Goal: Task Accomplishment & Management: Manage account settings

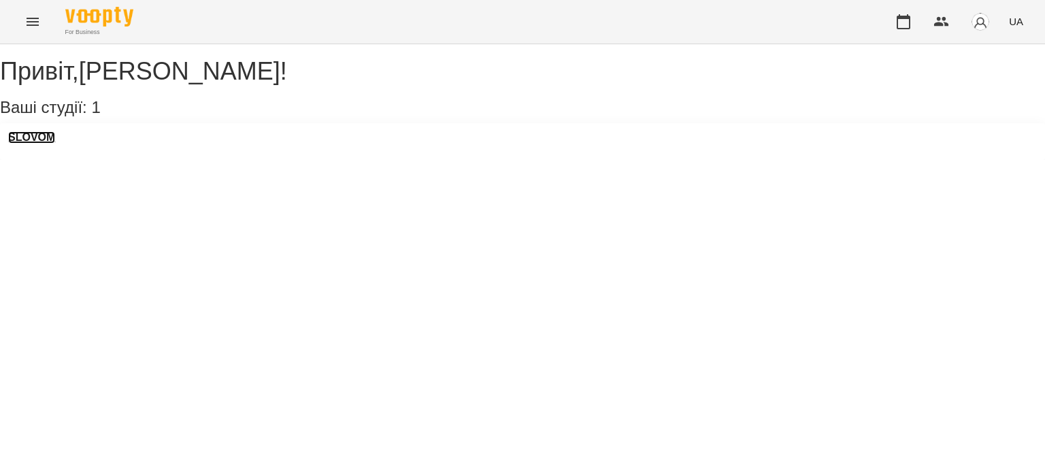
click at [49, 144] on h3 "SLOVOM" at bounding box center [31, 137] width 47 height 12
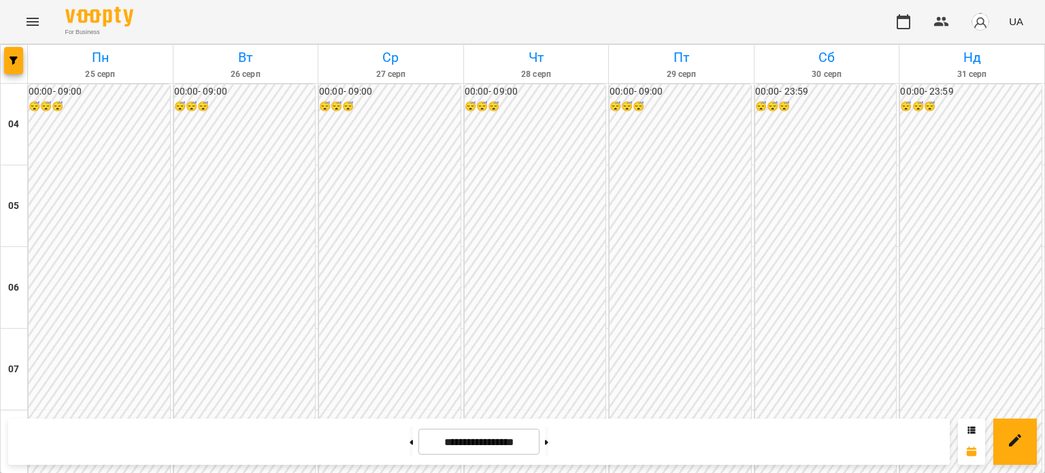
scroll to position [629, 0]
click at [410, 443] on button at bounding box center [411, 442] width 3 height 30
type input "**********"
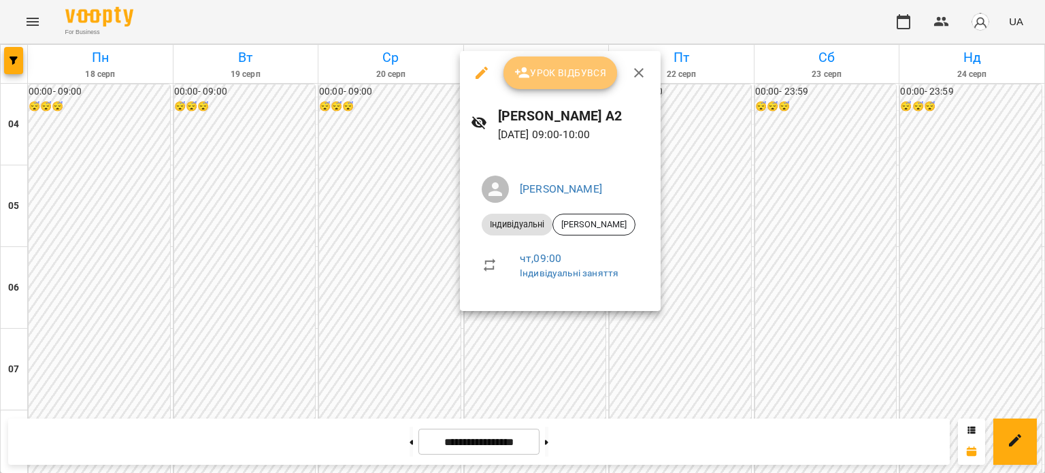
click at [587, 73] on span "Урок відбувся" at bounding box center [560, 73] width 93 height 16
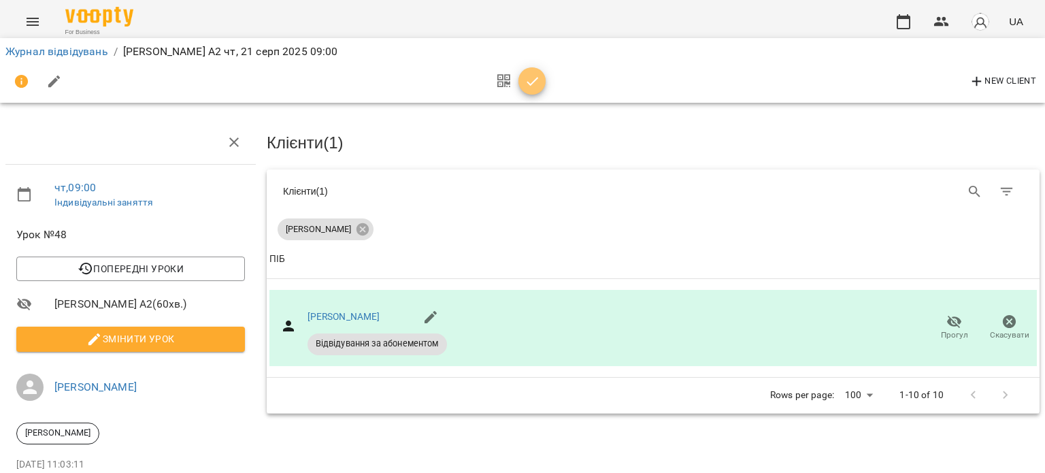
click at [537, 81] on icon "button" at bounding box center [532, 81] width 16 height 16
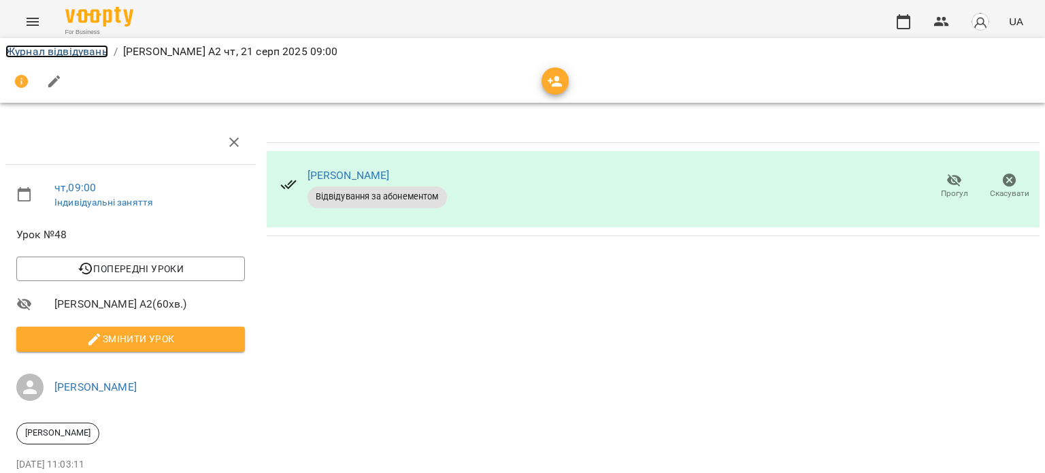
click at [43, 45] on link "Журнал відвідувань" at bounding box center [56, 51] width 103 height 13
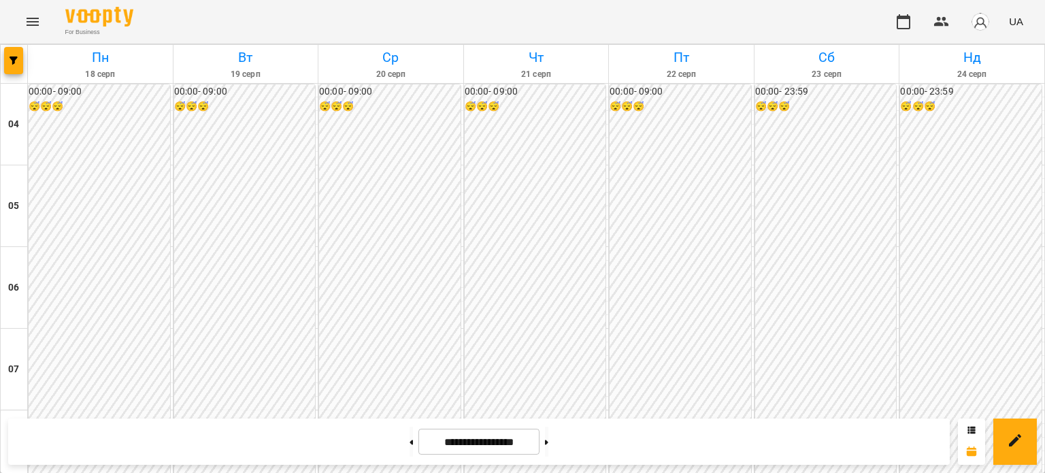
scroll to position [765, 0]
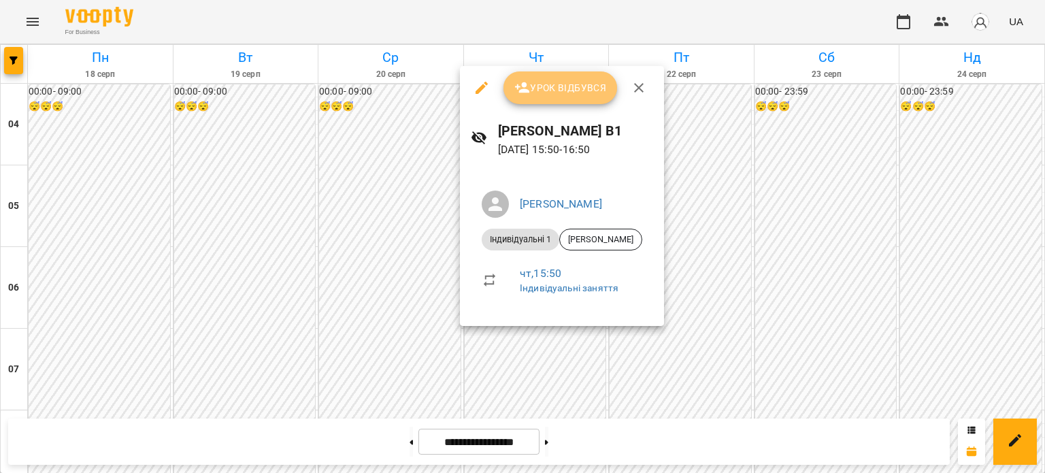
click at [544, 89] on span "Урок відбувся" at bounding box center [560, 88] width 93 height 16
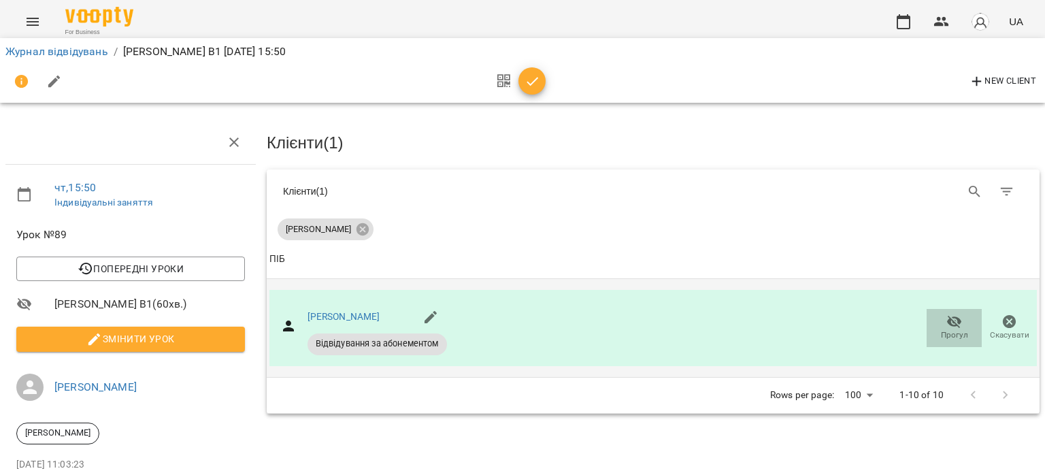
click at [941, 329] on span "Прогул" at bounding box center [954, 335] width 27 height 12
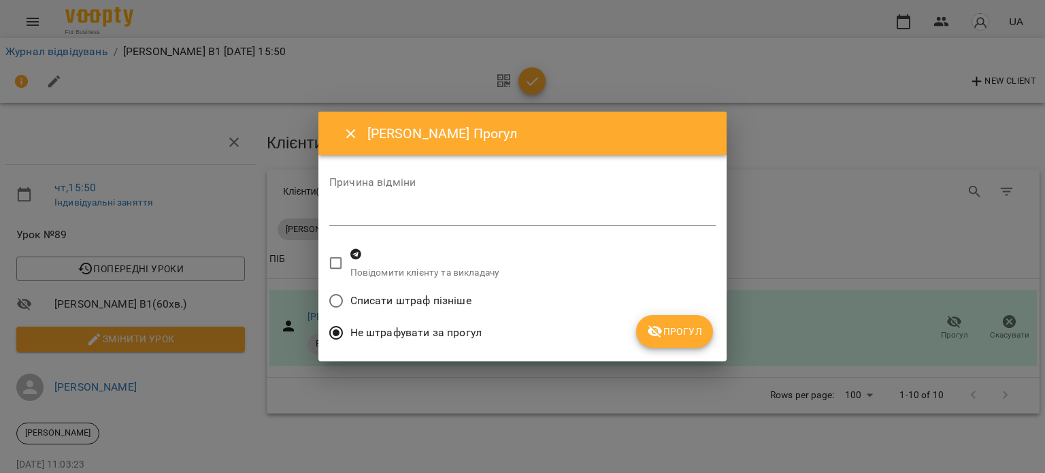
click at [676, 339] on button "Прогул" at bounding box center [674, 331] width 77 height 33
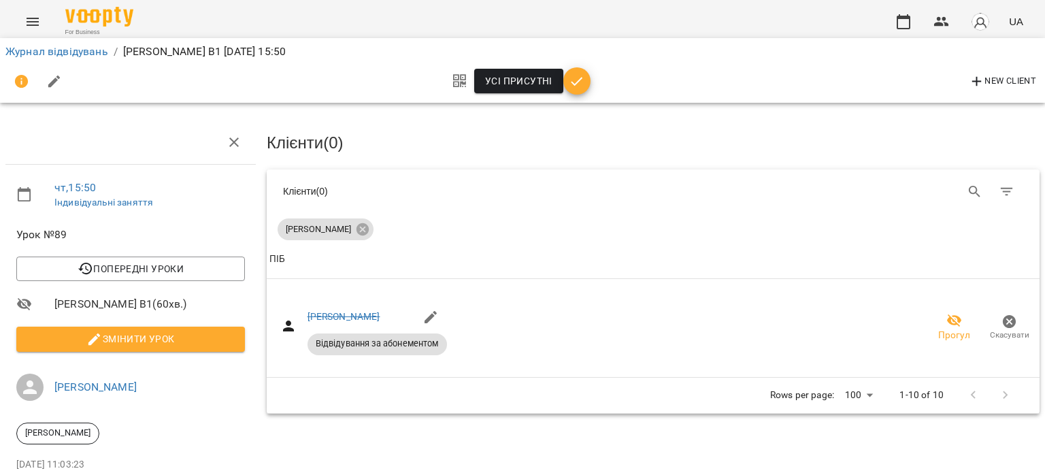
click at [570, 81] on icon "button" at bounding box center [577, 81] width 16 height 16
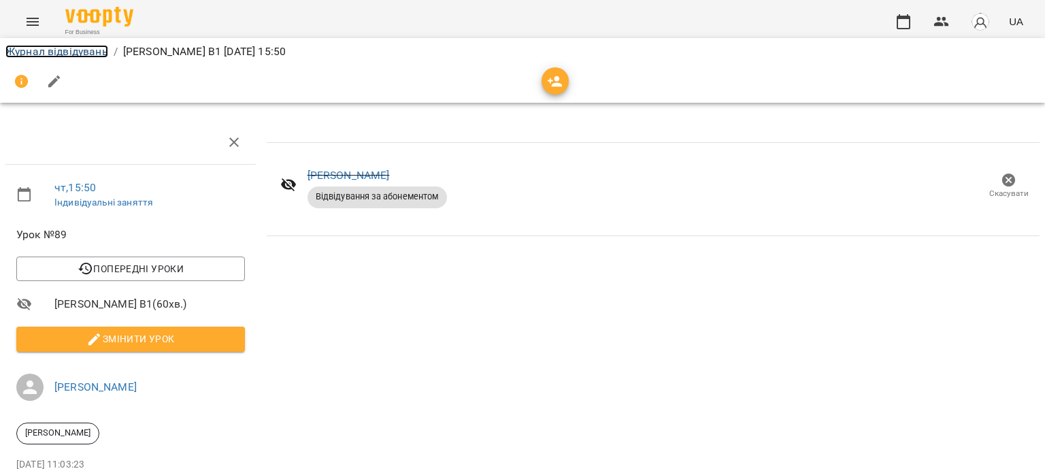
click at [46, 46] on link "Журнал відвідувань" at bounding box center [56, 51] width 103 height 13
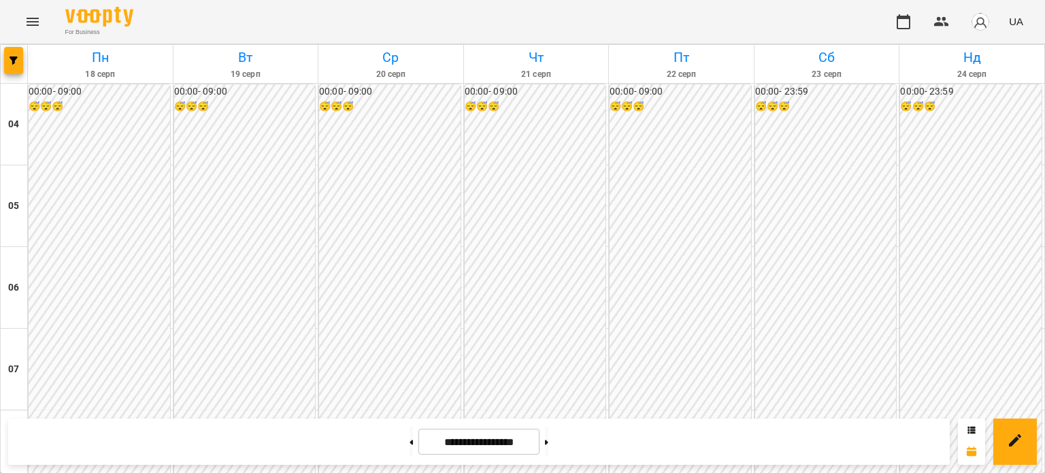
scroll to position [490, 0]
click at [548, 448] on button at bounding box center [546, 442] width 3 height 30
type input "**********"
